Goal: Task Accomplishment & Management: Manage account settings

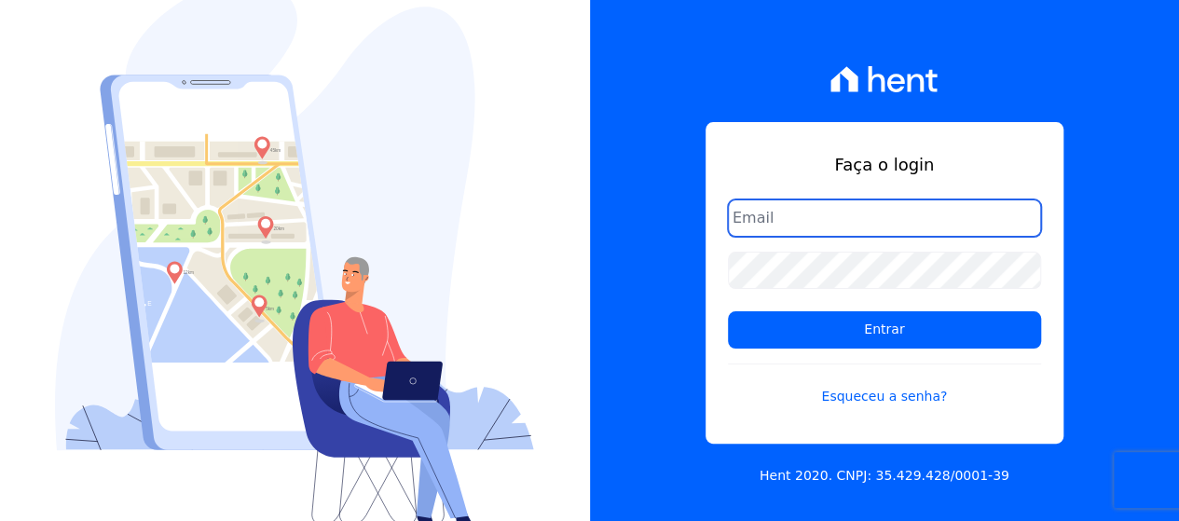
click at [787, 236] on input "email" at bounding box center [884, 217] width 313 height 37
type input "[EMAIL_ADDRESS][DOMAIN_NAME]"
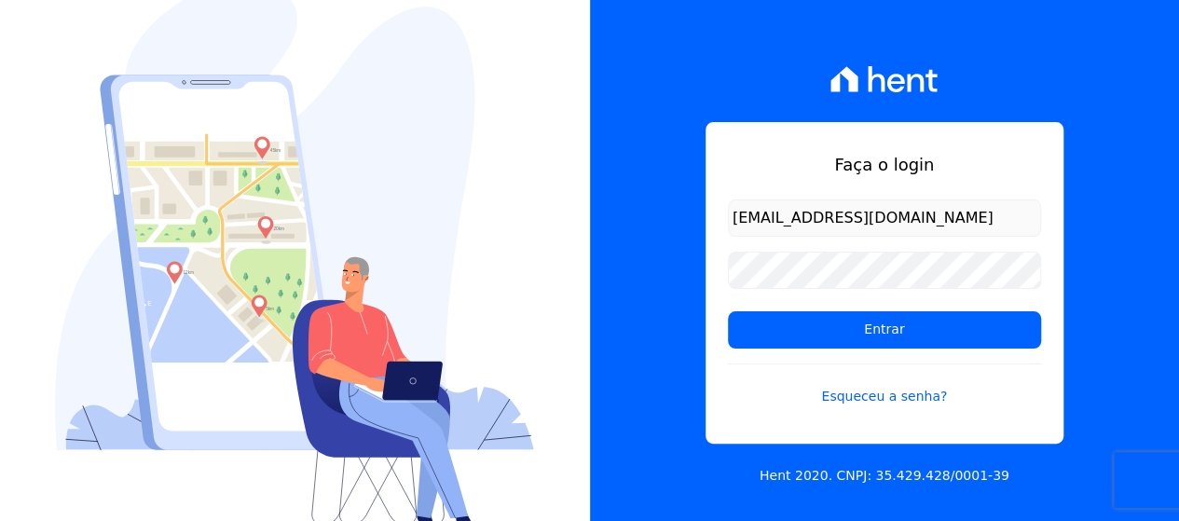
click at [805, 242] on form "Diegocamelo01@gmail.com Entrar Esqueceu a senha?" at bounding box center [884, 313] width 313 height 229
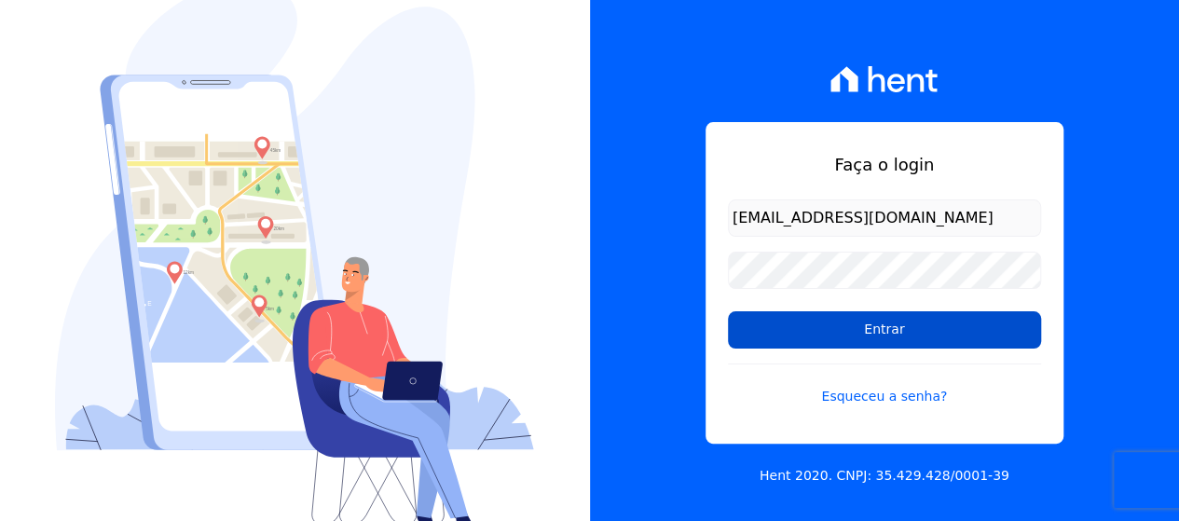
click at [966, 332] on input "Entrar" at bounding box center [884, 329] width 313 height 37
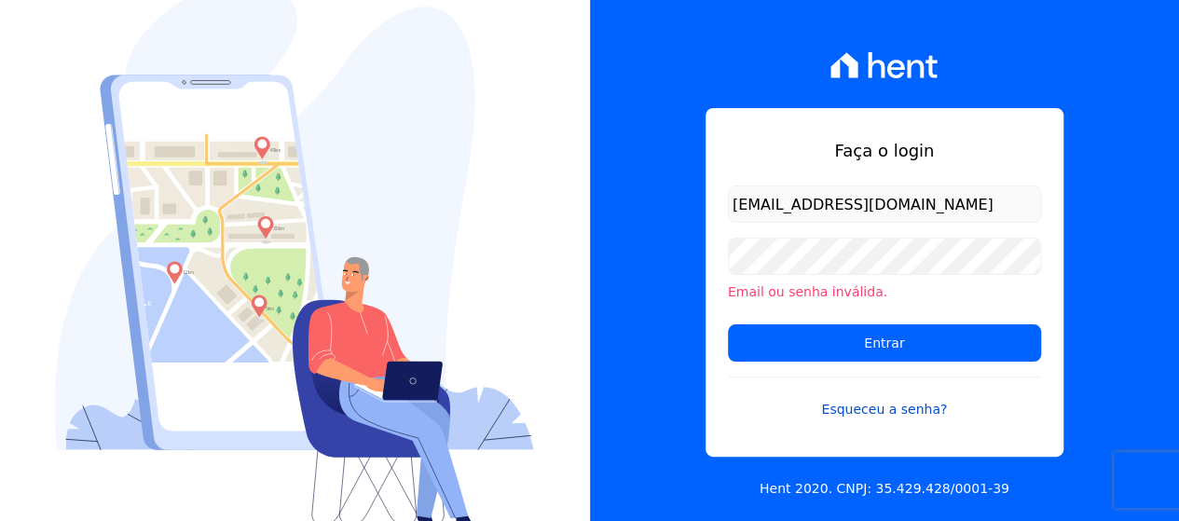
click at [843, 404] on link "Esqueceu a senha?" at bounding box center [884, 398] width 313 height 43
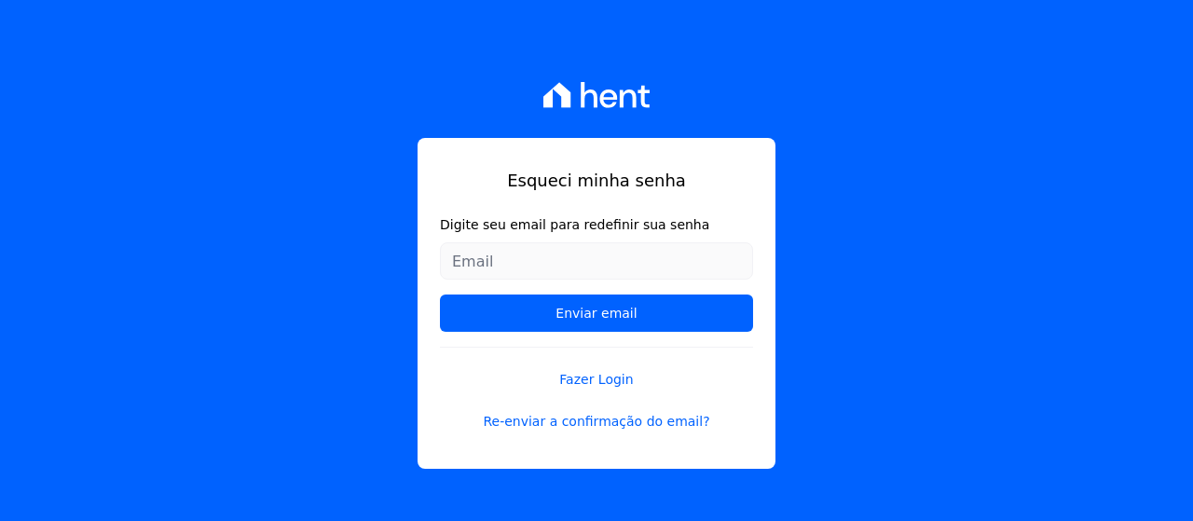
click at [507, 260] on input "Digite seu email para redefinir sua senha" at bounding box center [596, 260] width 313 height 37
type input "[EMAIL_ADDRESS][DOMAIN_NAME]"
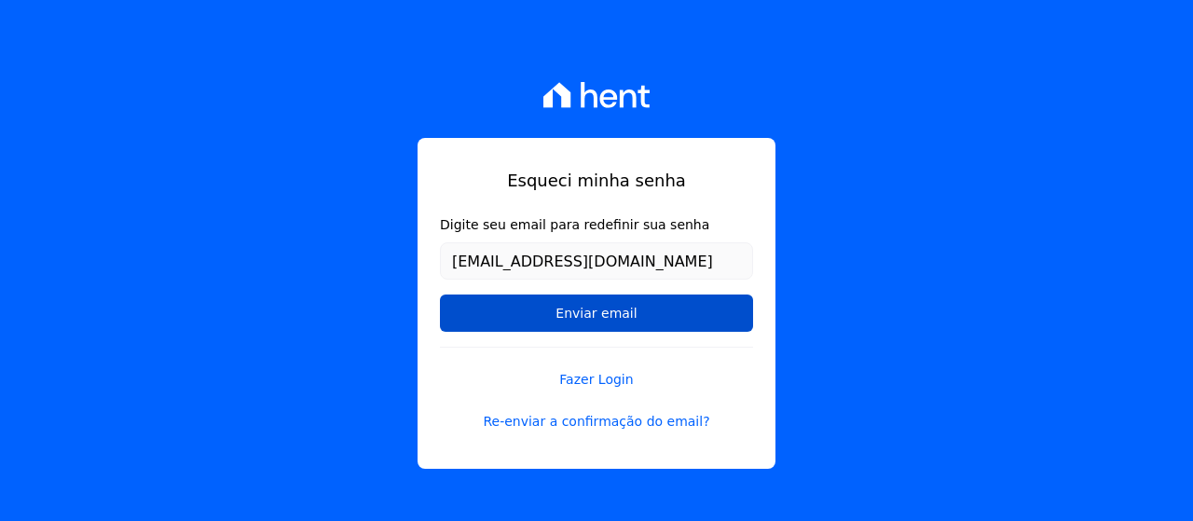
click at [563, 307] on input "Enviar email" at bounding box center [596, 313] width 313 height 37
click at [583, 309] on input "Enviar email" at bounding box center [596, 313] width 313 height 37
click at [603, 319] on input "Enviar email" at bounding box center [596, 313] width 313 height 37
click at [604, 322] on input "Enviar email" at bounding box center [596, 313] width 313 height 37
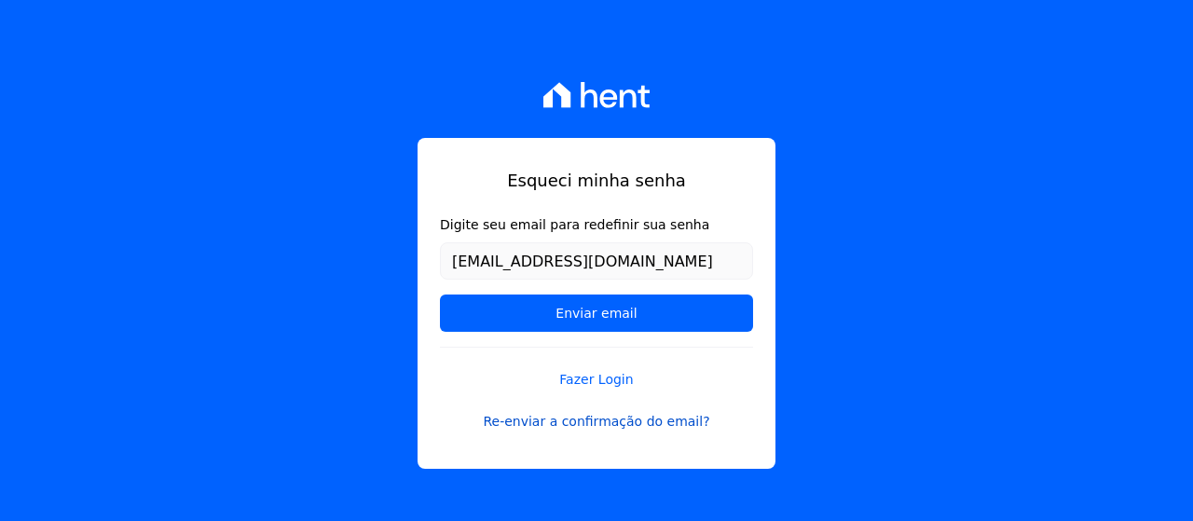
click at [592, 420] on link "Re-enviar a confirmação do email?" at bounding box center [596, 422] width 313 height 20
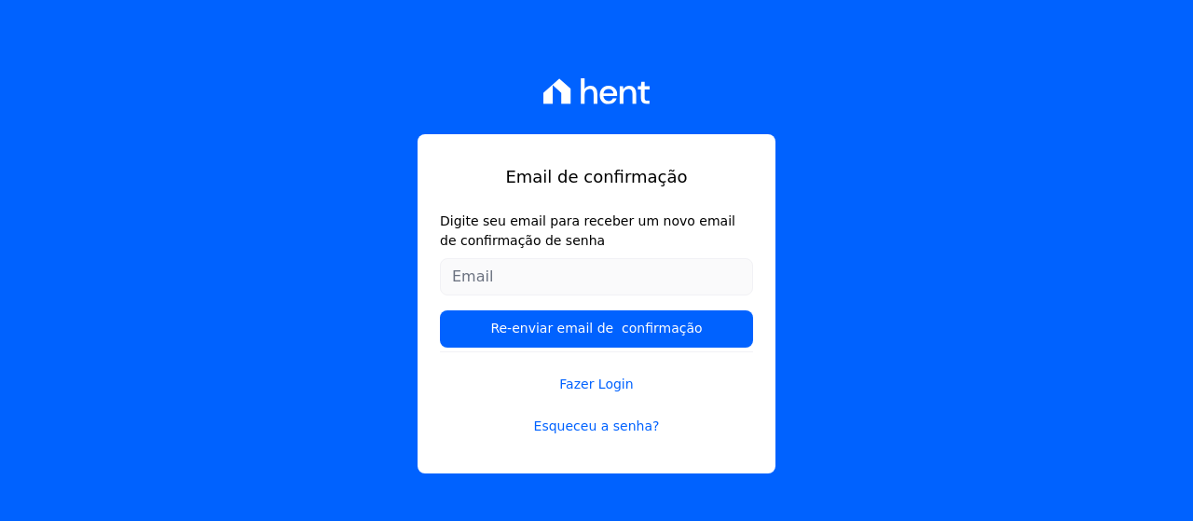
click at [554, 282] on input "Digite seu email para receber um novo email de confirmação de senha" at bounding box center [596, 276] width 313 height 37
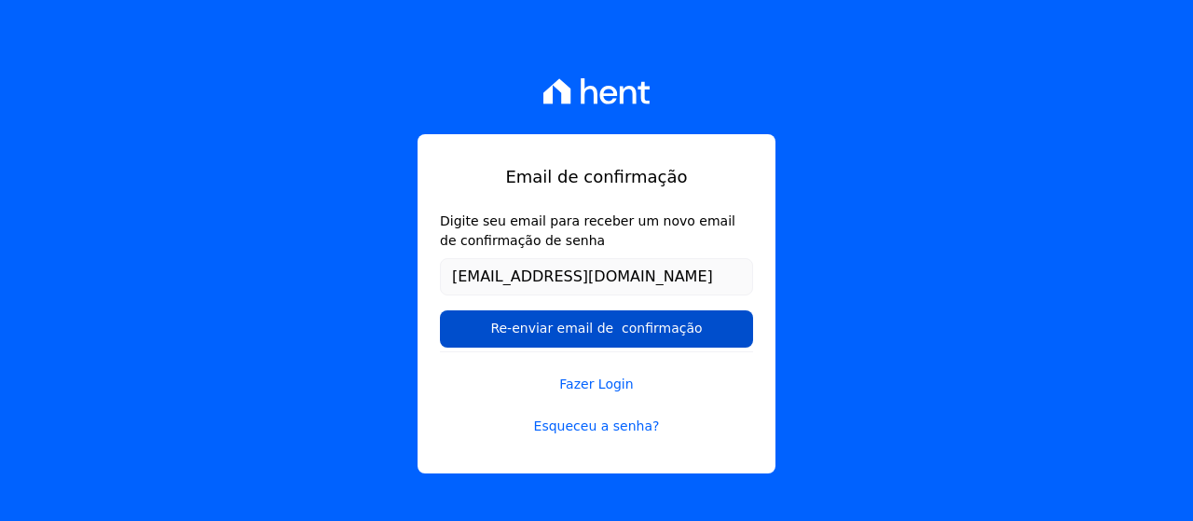
type input "diegocamelo01@gmail.com"
click at [512, 322] on input "Re-enviar email de confirmação" at bounding box center [596, 328] width 313 height 37
click at [566, 333] on input "Re-enviar email de confirmação" at bounding box center [596, 328] width 313 height 37
click at [599, 329] on input "Re-enviar email de confirmação" at bounding box center [596, 328] width 313 height 37
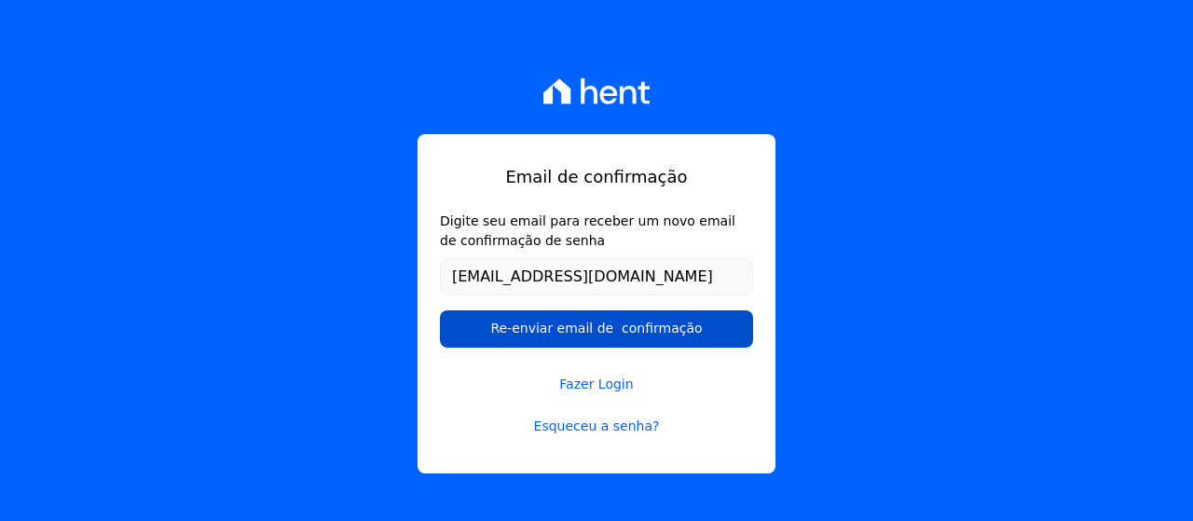
click at [635, 340] on input "Re-enviar email de confirmação" at bounding box center [596, 328] width 313 height 37
click at [608, 336] on input "Re-enviar email de confirmação" at bounding box center [596, 328] width 313 height 37
click at [607, 336] on input "Re-enviar email de confirmação" at bounding box center [596, 328] width 313 height 37
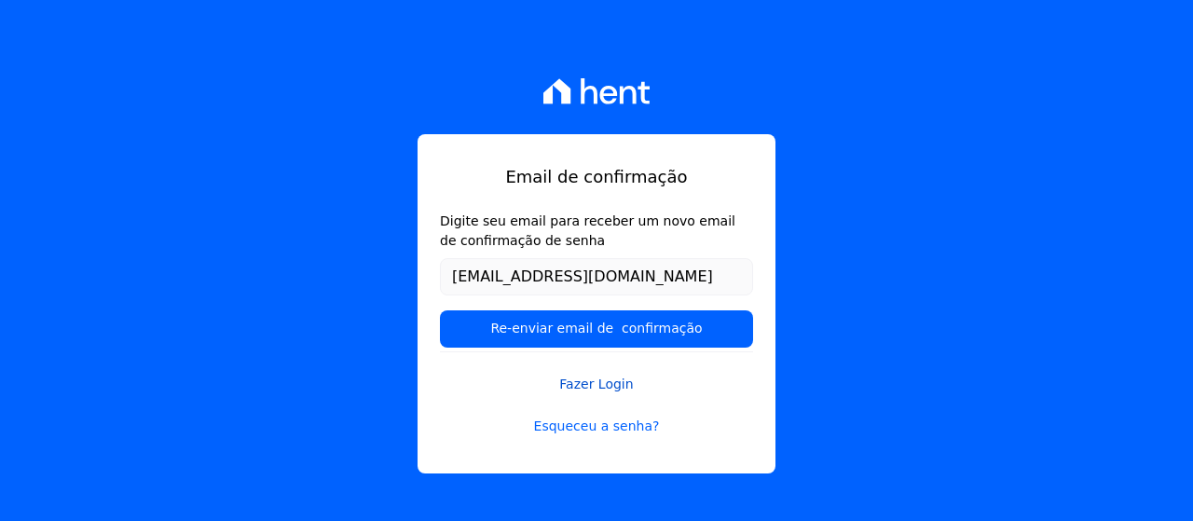
click at [598, 379] on link "Fazer Login" at bounding box center [596, 372] width 313 height 43
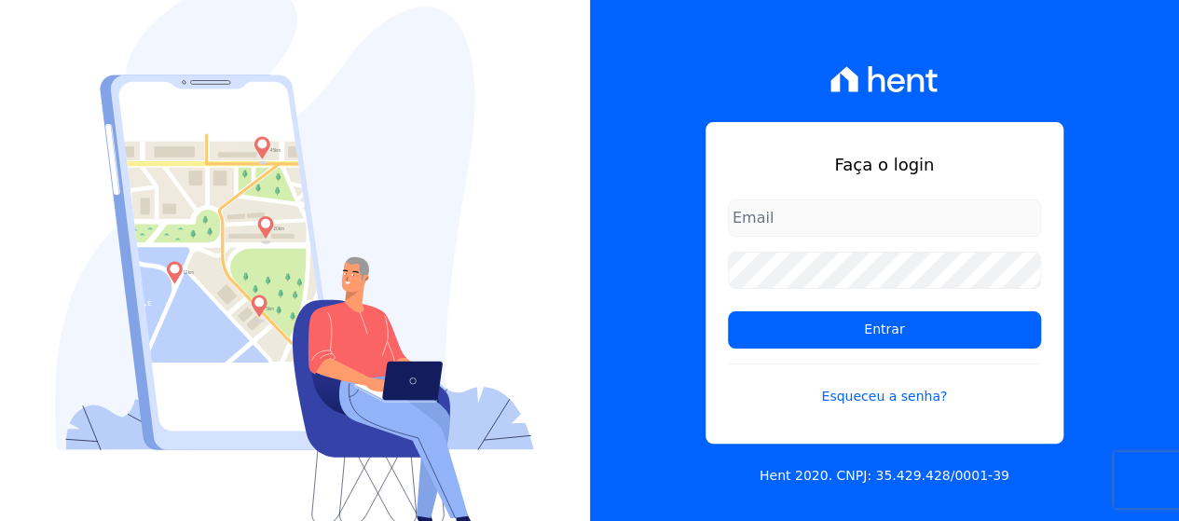
click at [860, 228] on input "email" at bounding box center [884, 217] width 313 height 37
click at [747, 221] on input "[EMAIL_ADDRESS][DOMAIN_NAME]" at bounding box center [884, 217] width 313 height 37
click at [740, 219] on input "Diegocamelo01@gmail.com" at bounding box center [884, 217] width 313 height 37
type input "[EMAIL_ADDRESS][DOMAIN_NAME]"
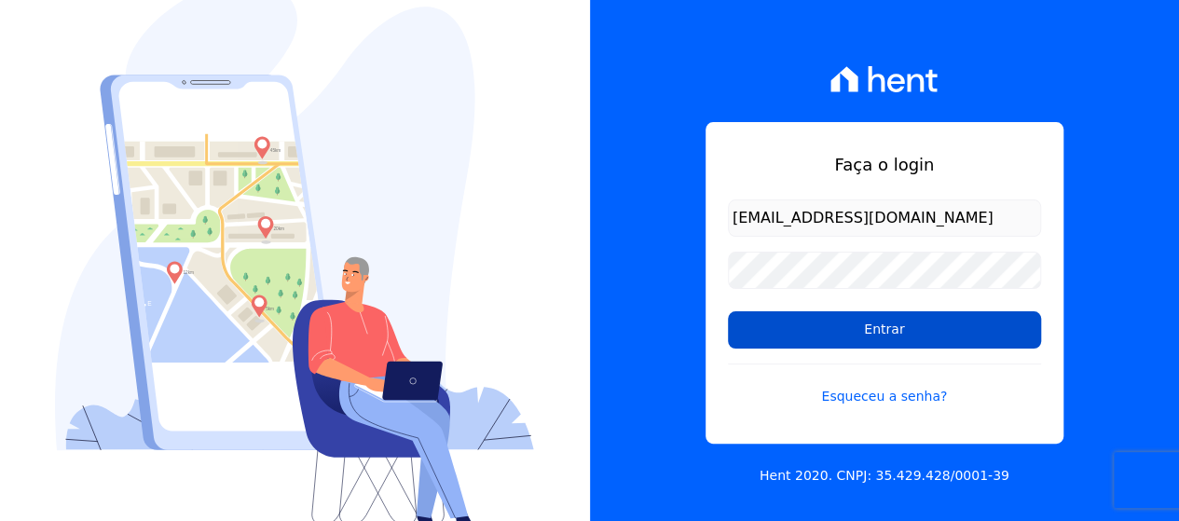
click at [833, 331] on input "Entrar" at bounding box center [884, 329] width 313 height 37
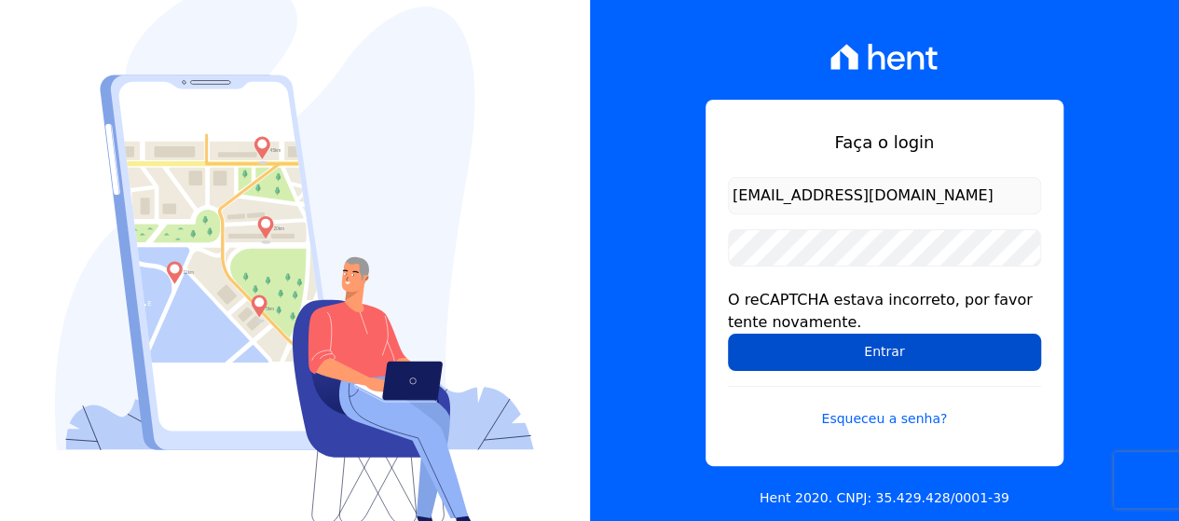
click at [894, 338] on input "Entrar" at bounding box center [884, 352] width 313 height 37
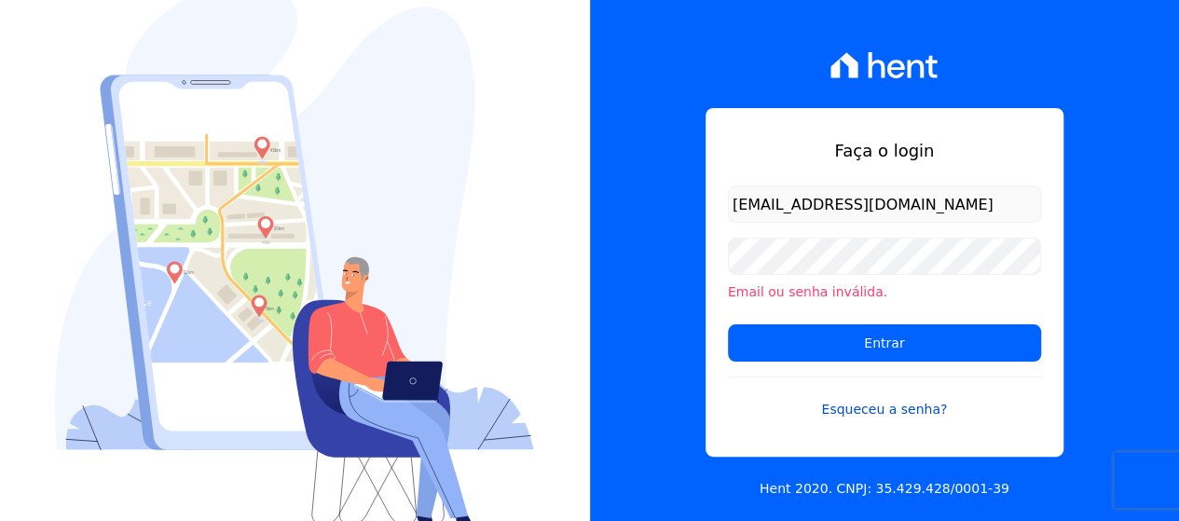
click at [890, 417] on link "Esqueceu a senha?" at bounding box center [884, 398] width 313 height 43
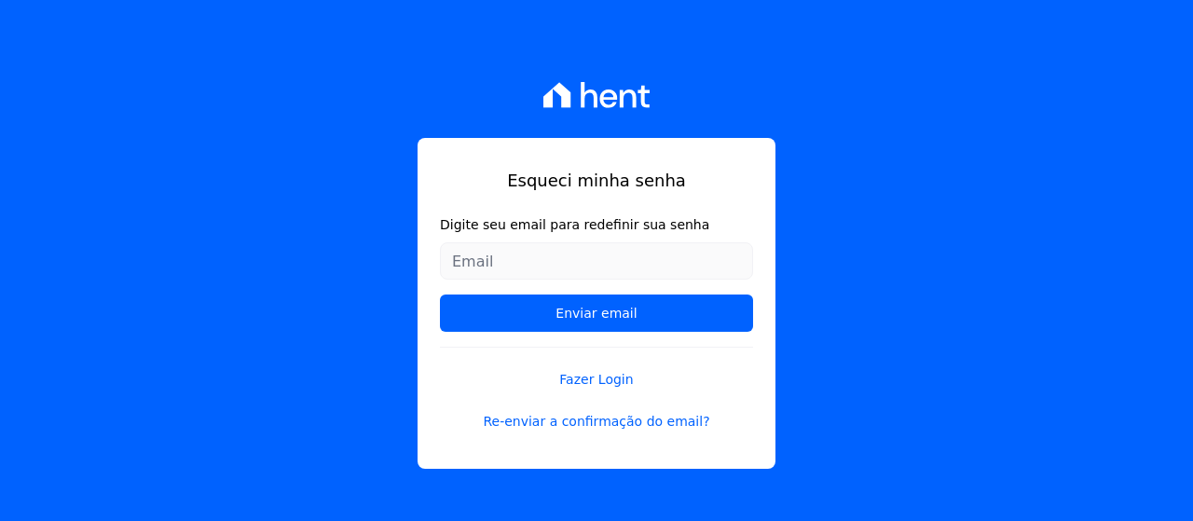
click at [509, 268] on input "Digite seu email para redefinir sua senha" at bounding box center [596, 260] width 313 height 37
